Goal: Information Seeking & Learning: Learn about a topic

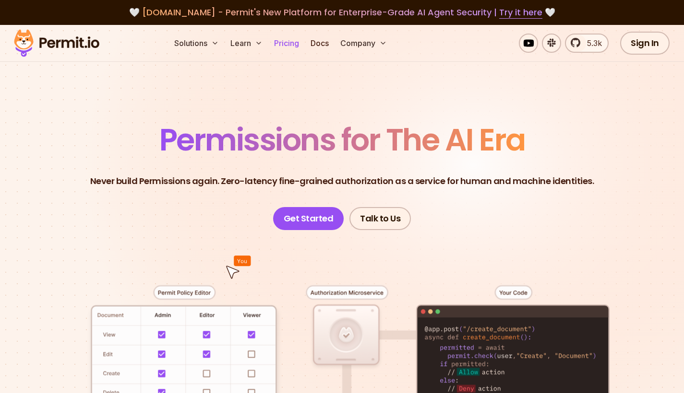
click at [291, 45] on link "Pricing" at bounding box center [286, 43] width 33 height 19
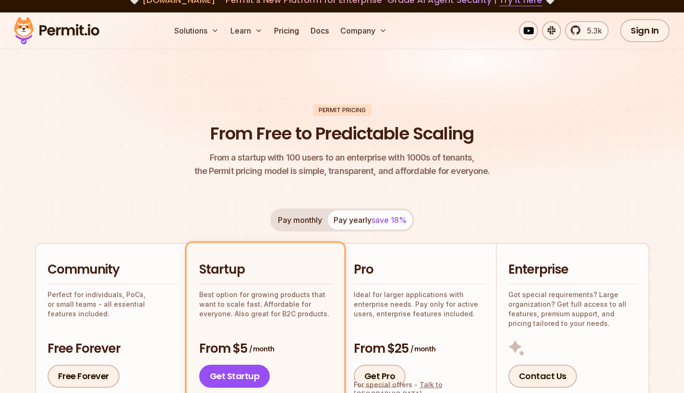
scroll to position [214, 0]
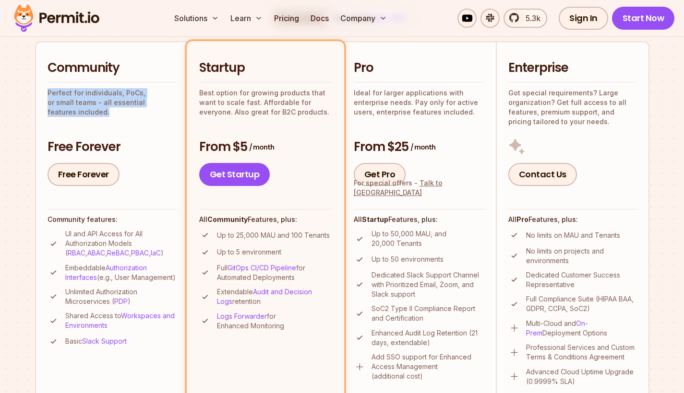
drag, startPoint x: 63, startPoint y: 95, endPoint x: 175, endPoint y: 103, distance: 112.6
click at [175, 102] on li "Community Perfect for individuals, PoCs, or small teams - all essential feature…" at bounding box center [112, 222] width 154 height 363
click at [173, 108] on div "Community Perfect for individuals, PoCs, or small teams - all essential feature…" at bounding box center [112, 122] width 130 height 127
drag, startPoint x: 172, startPoint y: 102, endPoint x: 47, endPoint y: 95, distance: 125.4
click at [47, 95] on p "Perfect for individuals, PoCs, or small teams - all essential features included." at bounding box center [112, 102] width 130 height 29
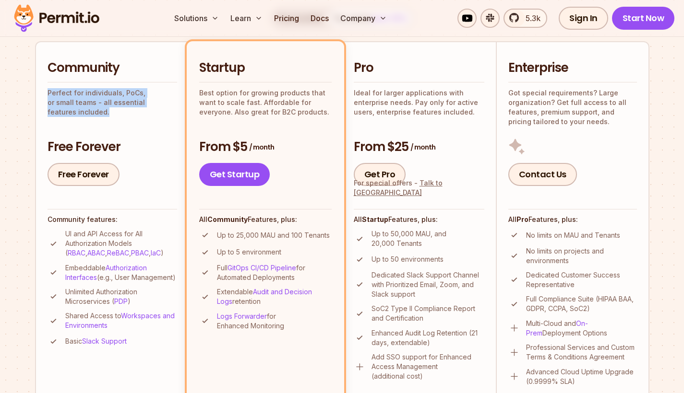
click at [47, 113] on div "Community Perfect for individuals, PoCs, or small teams - all essential feature…" at bounding box center [112, 122] width 130 height 127
drag, startPoint x: 48, startPoint y: 90, endPoint x: 172, endPoint y: 108, distance: 125.1
click at [172, 108] on div "Community Perfect for individuals, PoCs, or small teams - all essential feature…" at bounding box center [112, 122] width 130 height 127
drag, startPoint x: 158, startPoint y: 124, endPoint x: 165, endPoint y: 114, distance: 12.4
click at [160, 121] on div "Community Perfect for individuals, PoCs, or small teams - all essential feature…" at bounding box center [112, 122] width 130 height 127
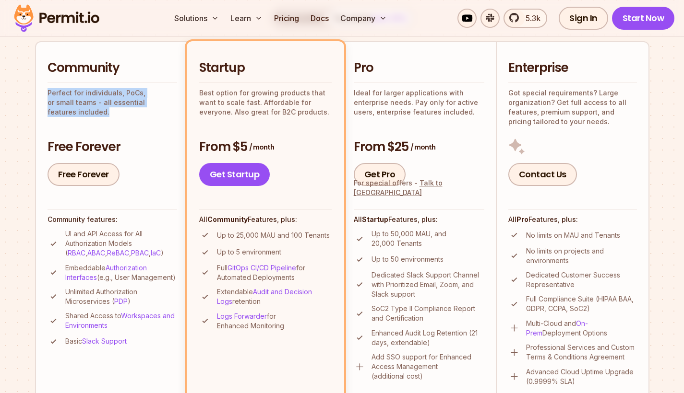
drag, startPoint x: 171, startPoint y: 102, endPoint x: 44, endPoint y: 92, distance: 127.5
click at [44, 92] on li "Community Perfect for individuals, PoCs, or small teams - all essential feature…" at bounding box center [112, 222] width 154 height 363
click at [39, 111] on li "Community Perfect for individuals, PoCs, or small teams - all essential feature…" at bounding box center [112, 222] width 154 height 363
drag, startPoint x: 177, startPoint y: 102, endPoint x: 39, endPoint y: 86, distance: 139.0
click at [39, 86] on li "Community Perfect for individuals, PoCs, or small teams - all essential feature…" at bounding box center [112, 222] width 154 height 363
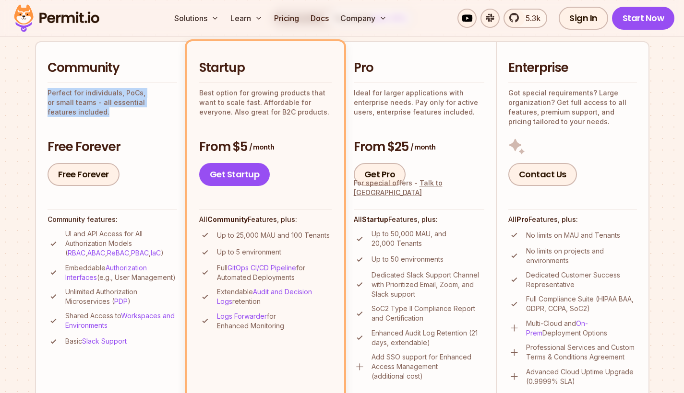
drag, startPoint x: 76, startPoint y: 111, endPoint x: 95, endPoint y: 110, distance: 19.7
click at [77, 110] on div "Community Perfect for individuals, PoCs, or small teams - all essential feature…" at bounding box center [112, 122] width 130 height 127
drag, startPoint x: 165, startPoint y: 104, endPoint x: 39, endPoint y: 93, distance: 126.7
click at [38, 92] on li "Community Perfect for individuals, PoCs, or small teams - all essential feature…" at bounding box center [112, 222] width 154 height 363
drag, startPoint x: 106, startPoint y: 117, endPoint x: 129, endPoint y: 112, distance: 23.4
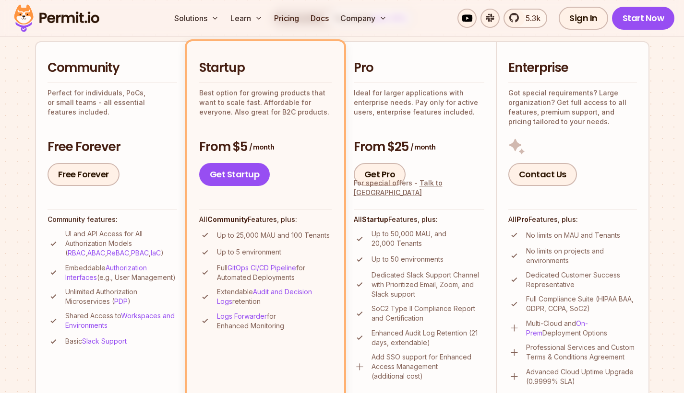
click at [108, 116] on div "Community Perfect for individuals, PoCs, or small teams - all essential feature…" at bounding box center [112, 122] width 130 height 127
drag, startPoint x: 179, startPoint y: 102, endPoint x: 58, endPoint y: 89, distance: 122.1
click at [60, 89] on li "Community Perfect for individuals, PoCs, or small teams - all essential feature…" at bounding box center [112, 222] width 154 height 363
click at [52, 90] on p "Perfect for individuals, PoCs, or small teams - all essential features included." at bounding box center [112, 102] width 130 height 29
drag, startPoint x: 178, startPoint y: 103, endPoint x: 21, endPoint y: 96, distance: 157.5
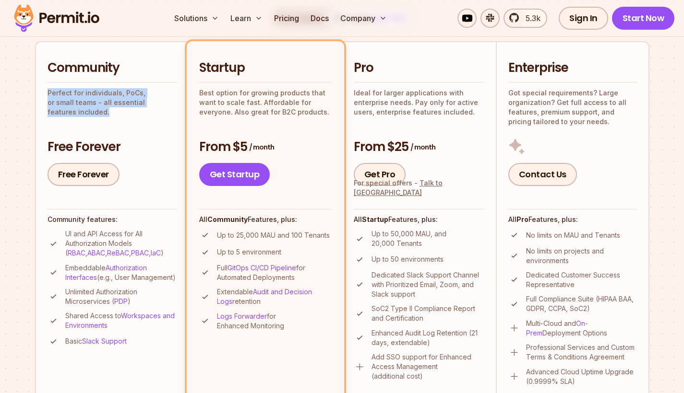
click at [20, 96] on section "Permit Pricing From Free to Predictable Scaling From a startup with 100 users t…" at bounding box center [342, 330] width 684 height 1038
click at [83, 106] on p "Perfect for individuals, PoCs, or small teams - all essential features included." at bounding box center [112, 102] width 130 height 29
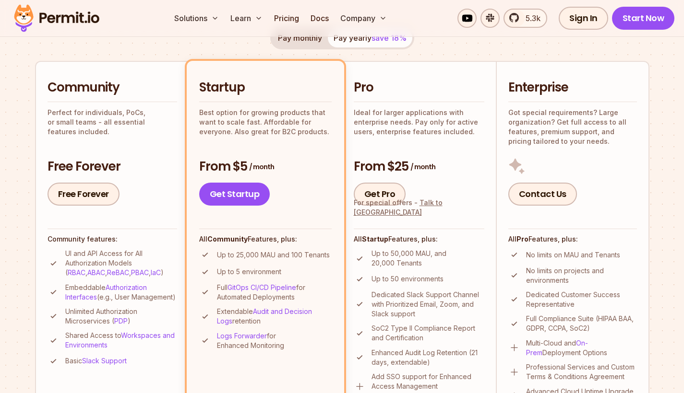
scroll to position [0, 0]
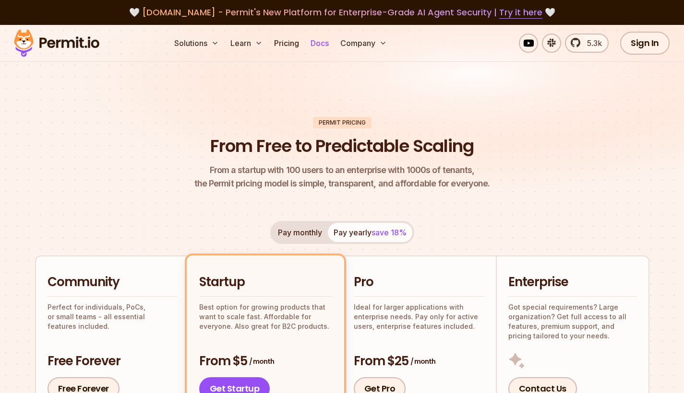
click at [323, 46] on link "Docs" at bounding box center [320, 43] width 26 height 19
